Goal: Information Seeking & Learning: Learn about a topic

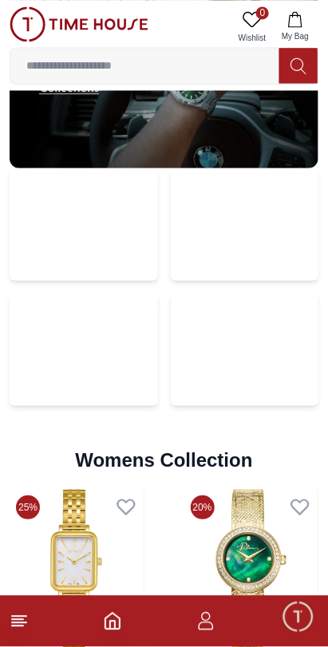
scroll to position [3445, 0]
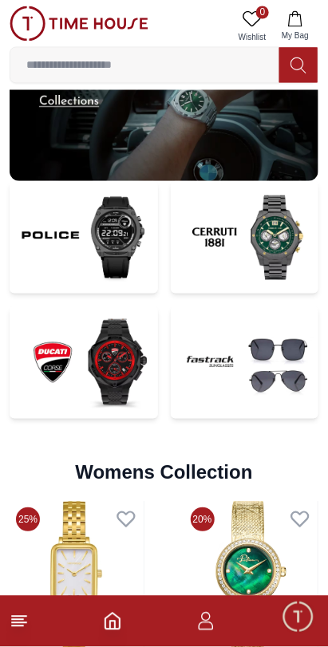
click at [196, 388] on img at bounding box center [245, 363] width 148 height 113
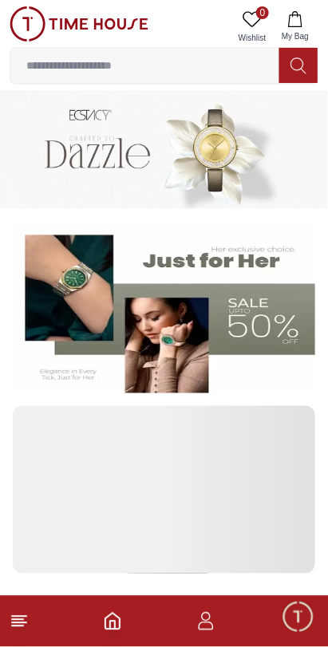
scroll to position [3445, 0]
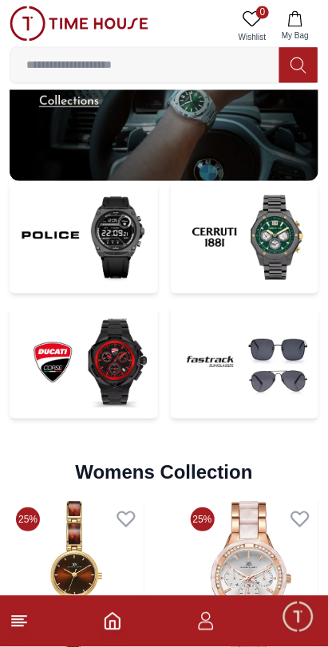
click at [27, 260] on img at bounding box center [84, 237] width 148 height 113
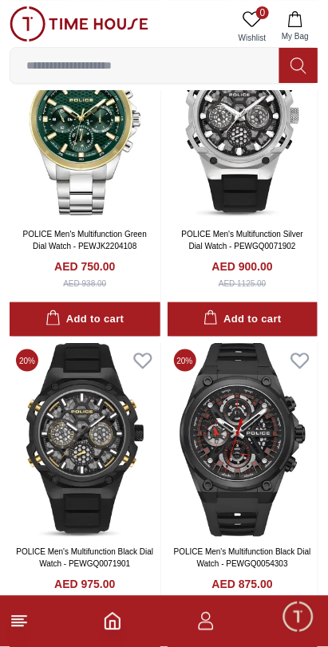
scroll to position [3285, 0]
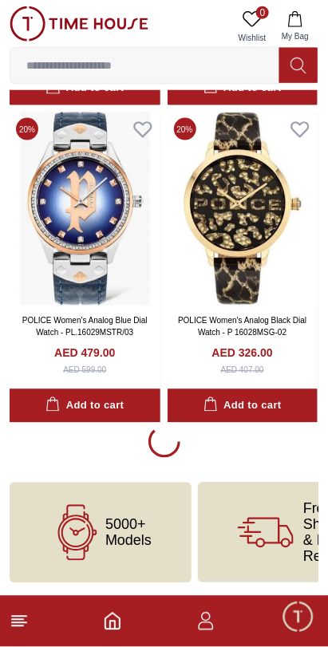
scroll to position [3282, 0]
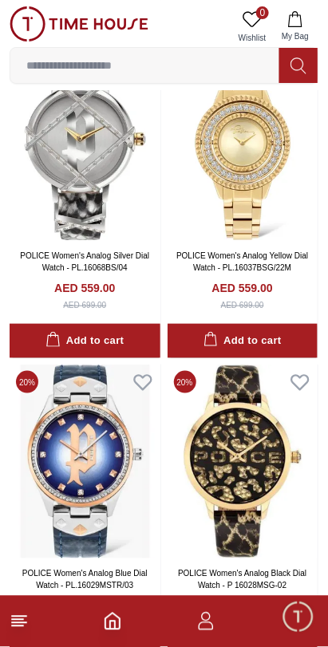
scroll to position [3012, 0]
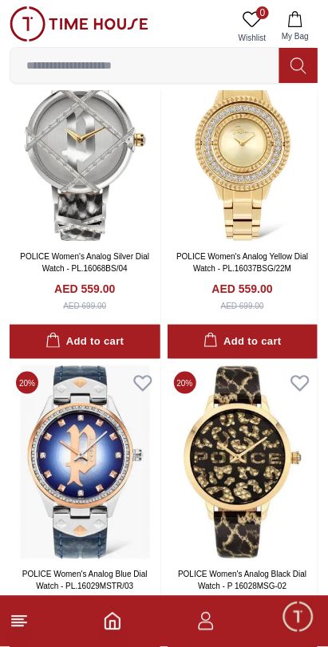
click at [26, 627] on icon at bounding box center [19, 621] width 19 height 19
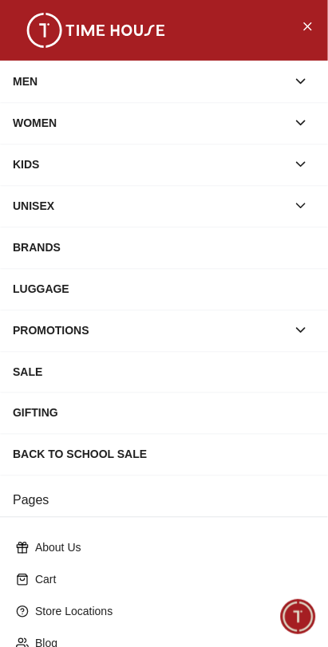
scroll to position [3282, 0]
click at [308, 323] on icon "button" at bounding box center [301, 331] width 16 height 16
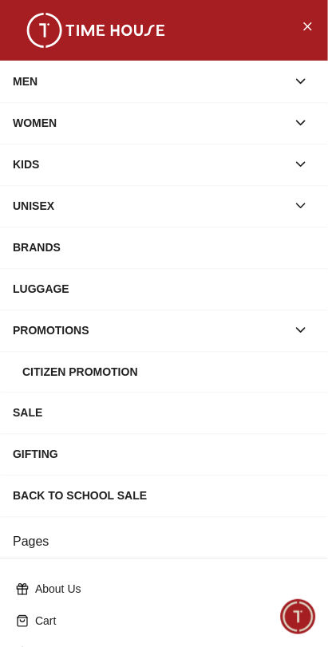
click at [308, 335] on icon "button" at bounding box center [301, 331] width 16 height 16
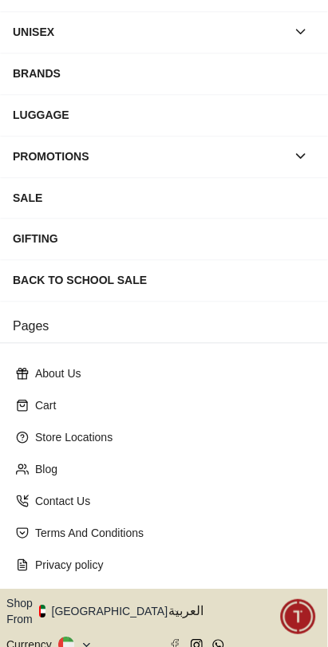
scroll to position [0, 0]
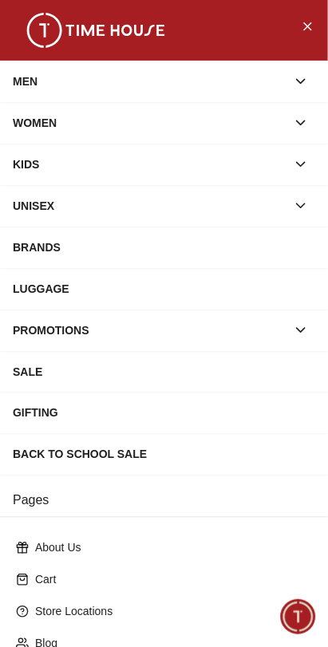
click at [313, 75] on button "button" at bounding box center [301, 81] width 29 height 29
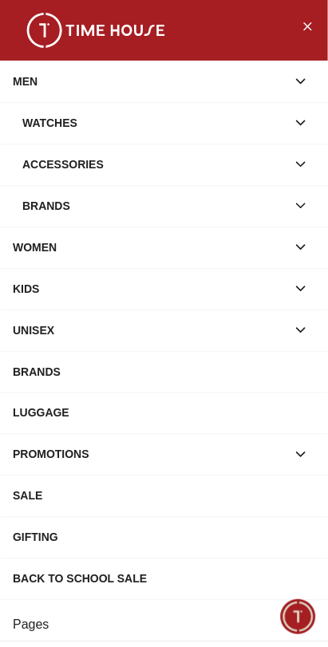
click at [309, 158] on icon "button" at bounding box center [301, 164] width 16 height 16
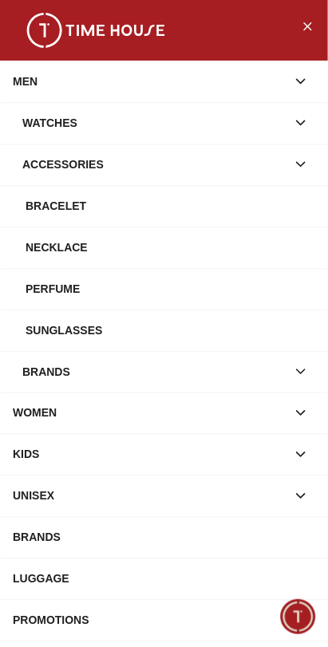
click at [280, 329] on div "Sunglasses" at bounding box center [171, 330] width 290 height 29
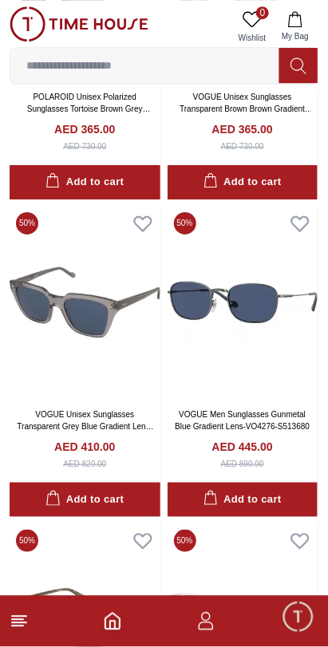
scroll to position [594, 0]
click at [277, 357] on img at bounding box center [243, 303] width 151 height 194
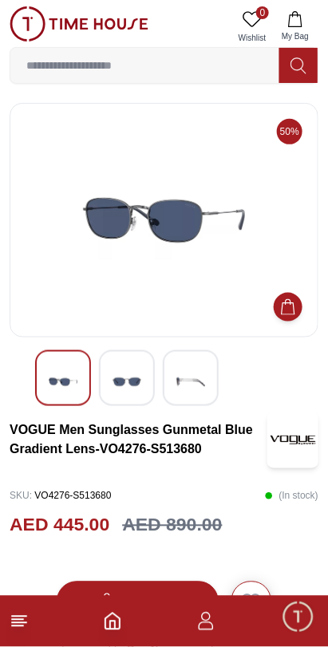
click at [291, 646] on footer at bounding box center [164, 621] width 328 height 51
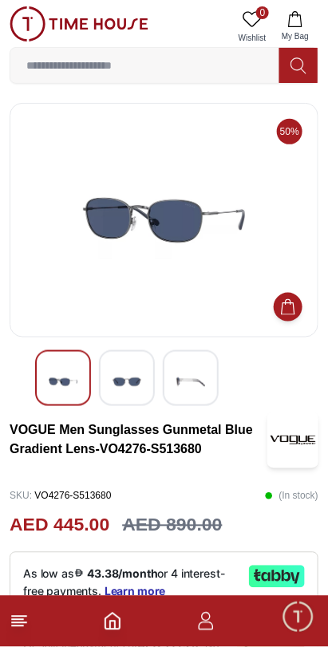
click at [294, 638] on span "Minimize live chat window" at bounding box center [298, 617] width 46 height 46
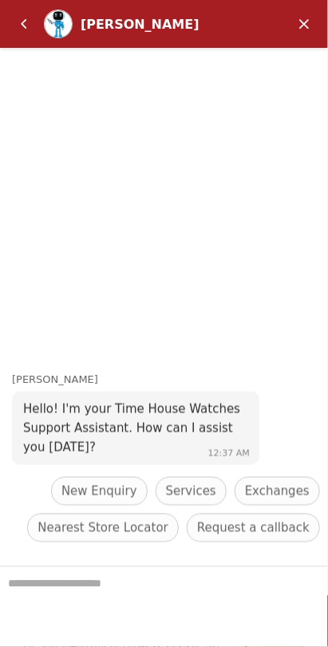
scroll to position [594, 0]
click at [302, 27] on em "Minimize" at bounding box center [304, 24] width 32 height 32
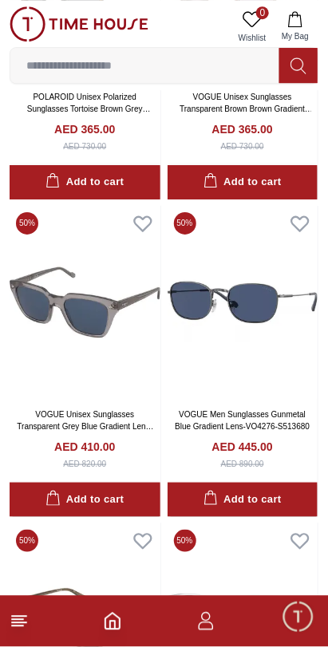
click at [208, 625] on icon "button" at bounding box center [205, 621] width 19 height 19
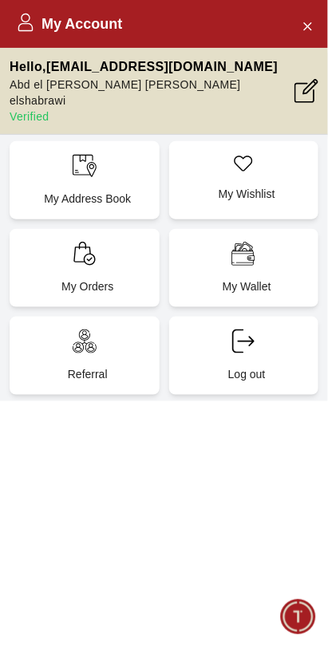
click at [34, 36] on div "My Account" at bounding box center [164, 24] width 328 height 48
click at [295, 29] on button "Close Account" at bounding box center [308, 26] width 26 height 26
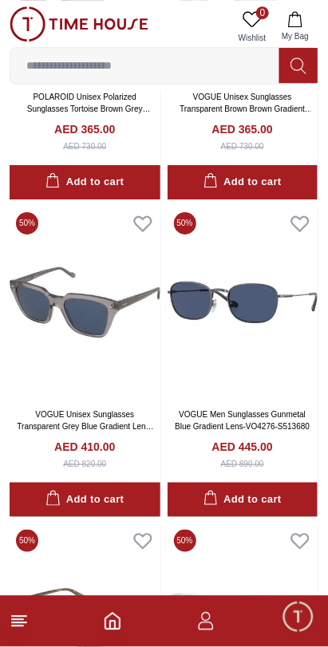
click at [113, 629] on icon "Home" at bounding box center [112, 622] width 14 height 16
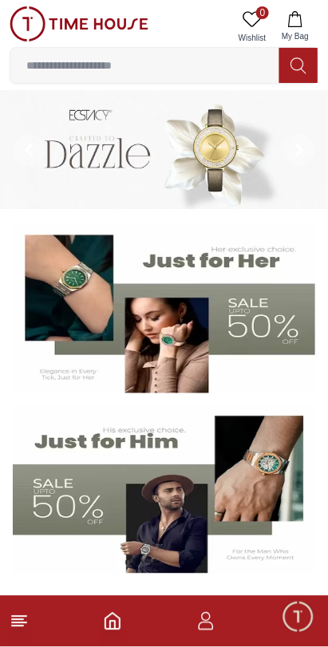
click at [26, 624] on icon at bounding box center [19, 621] width 19 height 19
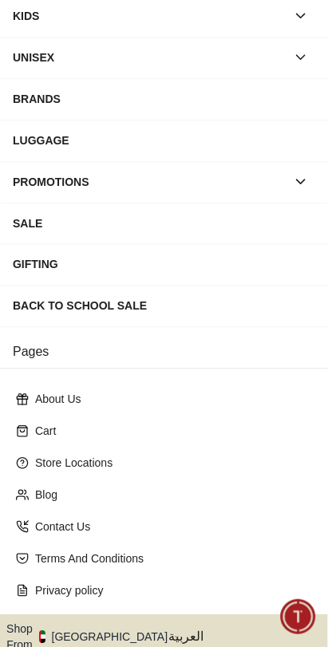
scroll to position [208, 0]
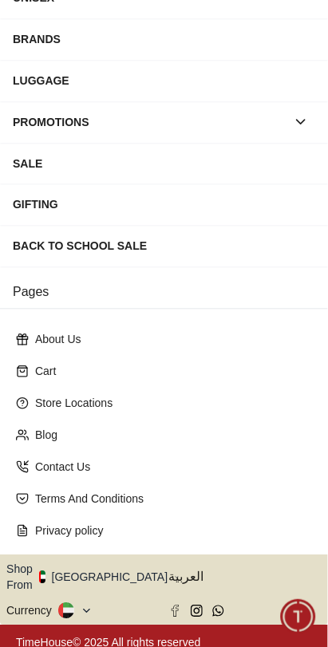
click at [174, 573] on icon "button" at bounding box center [177, 578] width 6 height 12
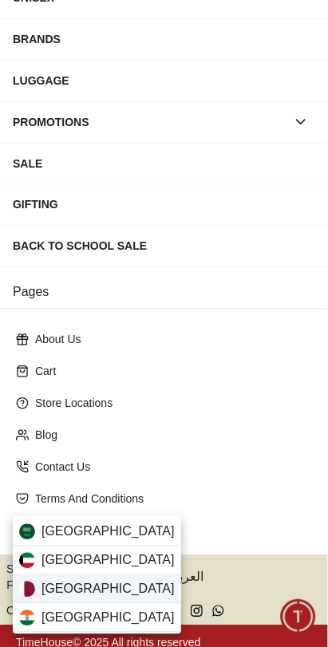
click at [114, 596] on div "[GEOGRAPHIC_DATA]" at bounding box center [97, 590] width 168 height 29
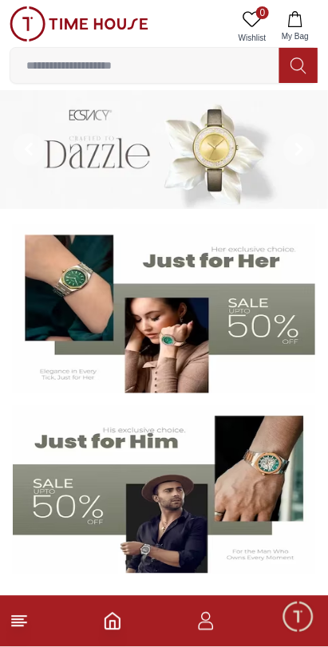
click at [152, 63] on input at bounding box center [144, 65] width 269 height 32
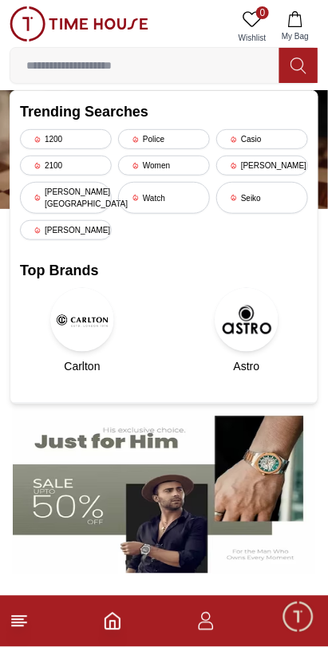
click at [160, 60] on input at bounding box center [144, 65] width 269 height 32
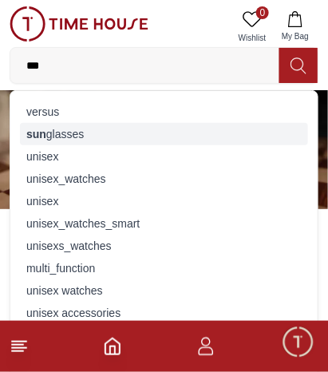
type input "***"
click at [81, 132] on div "sun glasses" at bounding box center [164, 134] width 288 height 22
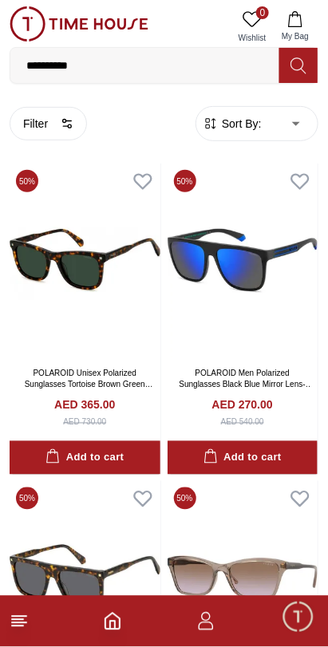
click at [18, 627] on line at bounding box center [17, 627] width 11 height 0
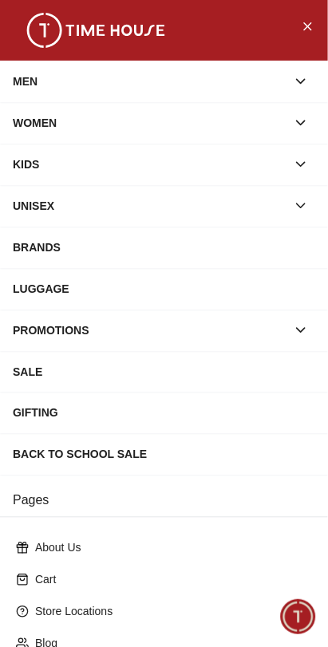
click at [310, 81] on button "button" at bounding box center [301, 81] width 29 height 29
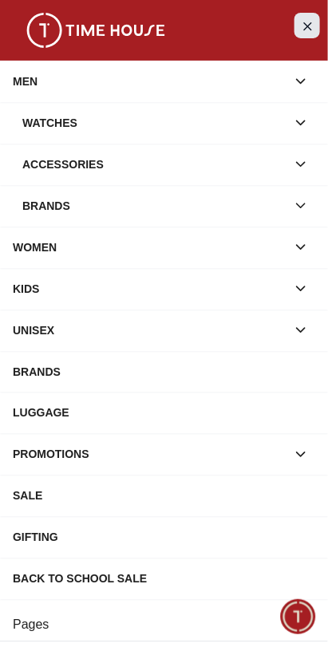
click at [315, 21] on button "Close Menu" at bounding box center [308, 26] width 26 height 26
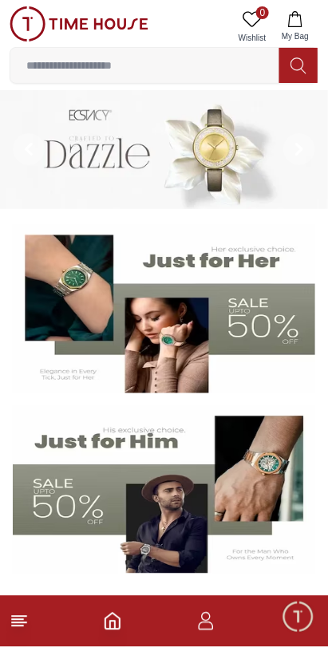
click at [112, 627] on icon "Home" at bounding box center [112, 621] width 19 height 19
click at [28, 631] on icon at bounding box center [19, 621] width 19 height 19
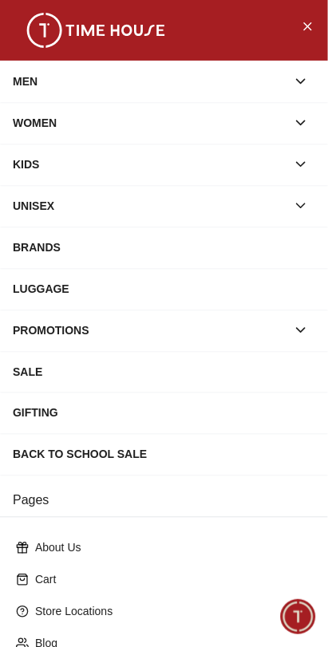
scroll to position [208, 0]
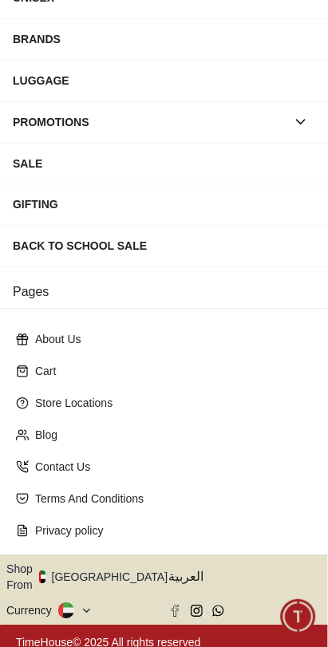
click at [109, 572] on button "Shop From [GEOGRAPHIC_DATA]" at bounding box center [92, 578] width 173 height 32
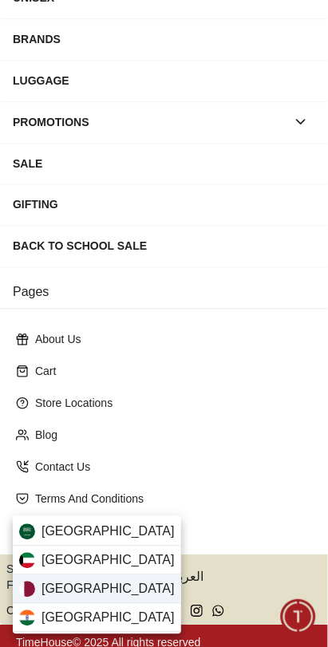
click at [115, 589] on div "[GEOGRAPHIC_DATA]" at bounding box center [97, 590] width 168 height 29
